Goal: Task Accomplishment & Management: Use online tool/utility

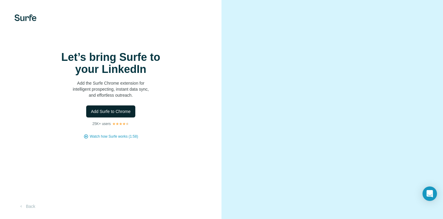
click at [119, 114] on span "Add Surfe to Chrome" at bounding box center [111, 111] width 40 height 6
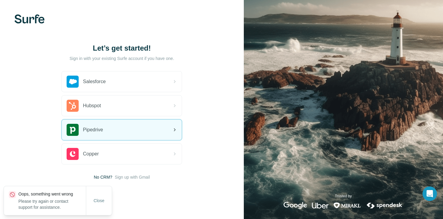
scroll to position [5, 0]
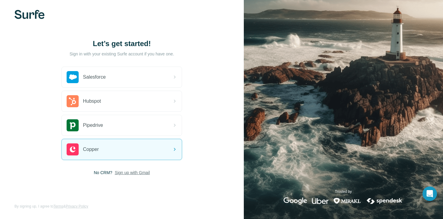
click at [118, 173] on span "Sign up with Gmail" at bounding box center [132, 173] width 35 height 6
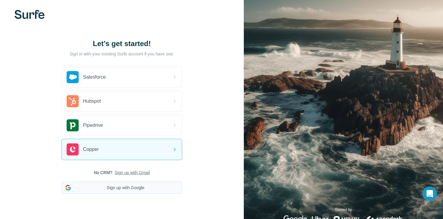
click at [122, 188] on button "Sign up with Google" at bounding box center [121, 188] width 120 height 12
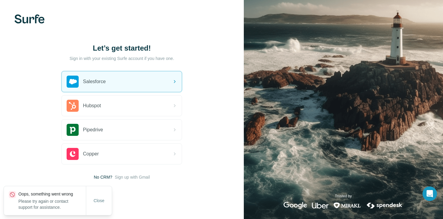
click at [30, 21] on img at bounding box center [29, 18] width 30 height 9
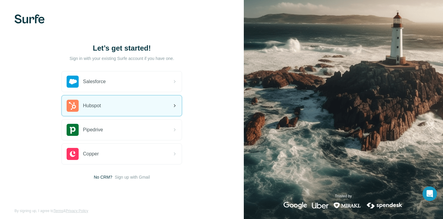
scroll to position [0, 0]
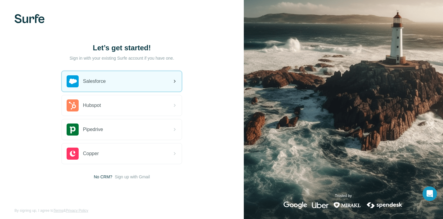
click at [134, 85] on div "Salesforce" at bounding box center [122, 81] width 120 height 20
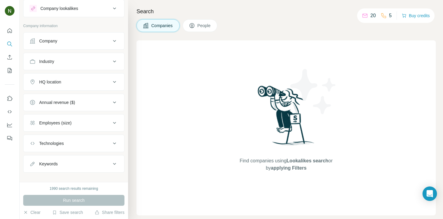
scroll to position [23, 0]
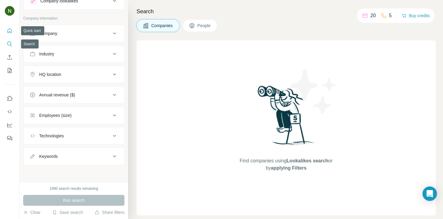
click at [10, 30] on icon "Quick start" at bounding box center [10, 31] width 6 height 6
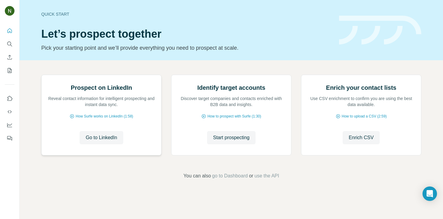
scroll to position [41, 0]
click at [243, 141] on span "Start prospecting" at bounding box center [231, 137] width 36 height 7
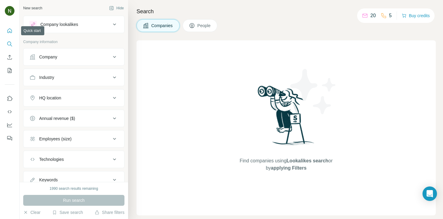
click at [9, 30] on icon "Quick start" at bounding box center [10, 31] width 6 height 6
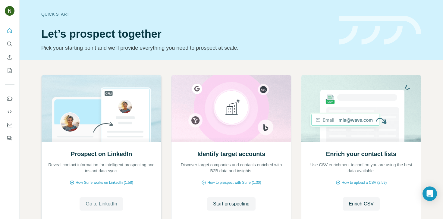
click at [110, 206] on span "Go to LinkedIn" at bounding box center [101, 203] width 31 height 7
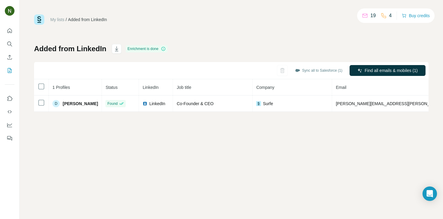
click at [152, 49] on div "Enrichment is done" at bounding box center [147, 48] width 42 height 7
click at [9, 97] on icon "Use Surfe on LinkedIn" at bounding box center [10, 98] width 6 height 6
click at [364, 14] on icon at bounding box center [364, 15] width 5 height 2
click at [371, 14] on p "19" at bounding box center [372, 15] width 5 height 7
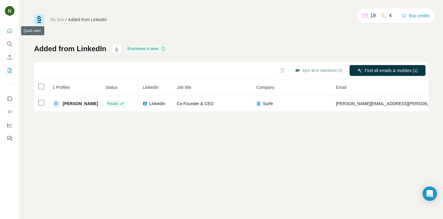
click at [7, 30] on icon "Quick start" at bounding box center [10, 31] width 6 height 6
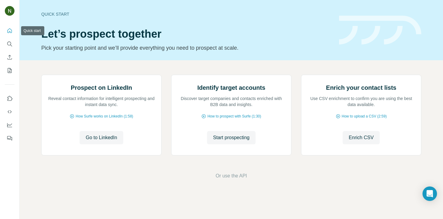
click at [8, 31] on icon "Quick start" at bounding box center [10, 31] width 6 height 6
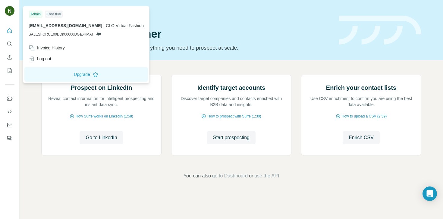
click at [6, 13] on img at bounding box center [10, 11] width 10 height 10
click at [9, 32] on icon "Quick start" at bounding box center [10, 30] width 5 height 5
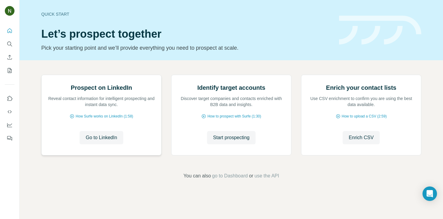
scroll to position [41, 0]
click at [235, 179] on span "go to Dashboard" at bounding box center [230, 175] width 36 height 7
